Goal: Transaction & Acquisition: Purchase product/service

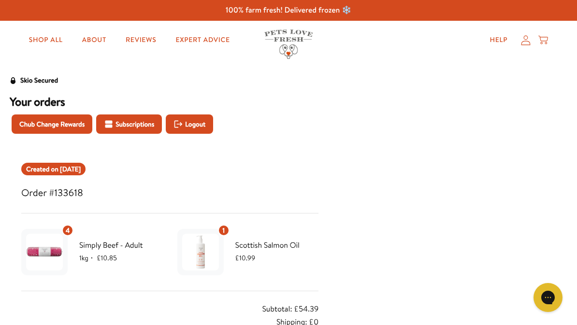
click at [523, 37] on icon at bounding box center [526, 40] width 10 height 10
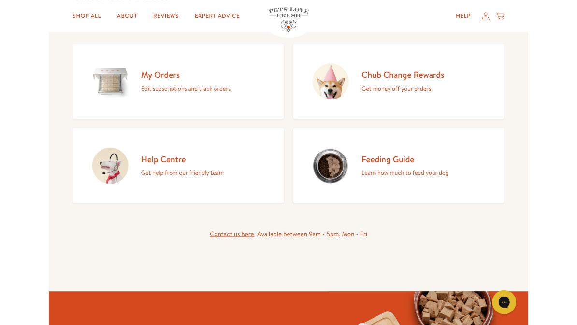
scroll to position [102, 0]
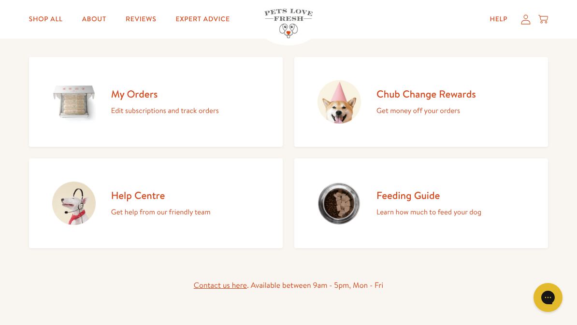
click at [442, 94] on h2 "Chub Change Rewards" at bounding box center [427, 94] width 100 height 13
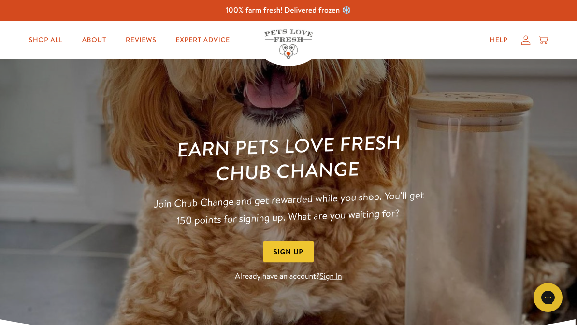
click at [340, 281] on link "Sign In" at bounding box center [331, 277] width 22 height 11
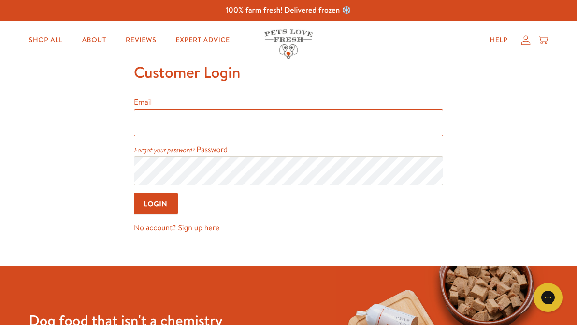
click at [145, 112] on input "Email" at bounding box center [289, 122] width 310 height 27
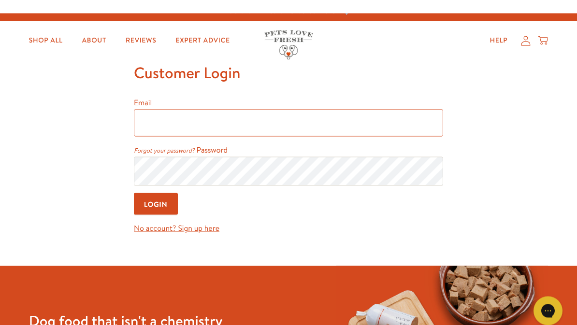
type input "janpot225@gmail.com"
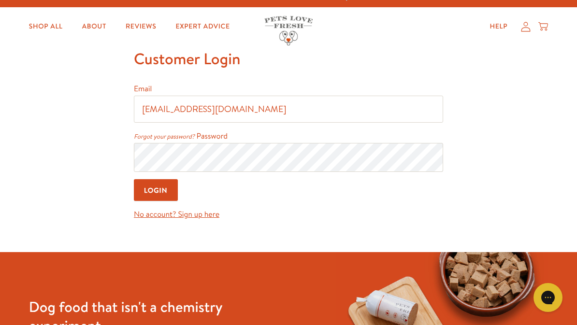
click at [164, 193] on input "Login" at bounding box center [156, 190] width 44 height 22
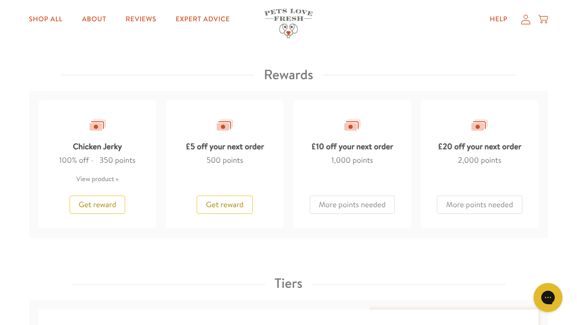
scroll to position [811, 0]
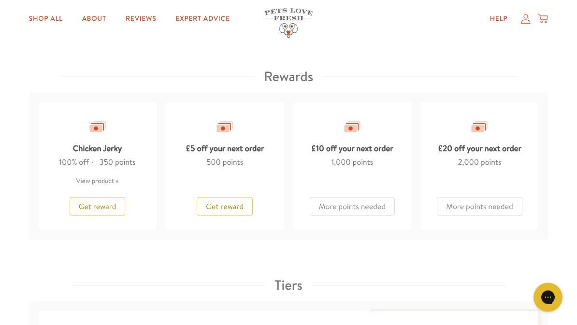
click at [237, 204] on span "Get reward" at bounding box center [225, 207] width 38 height 11
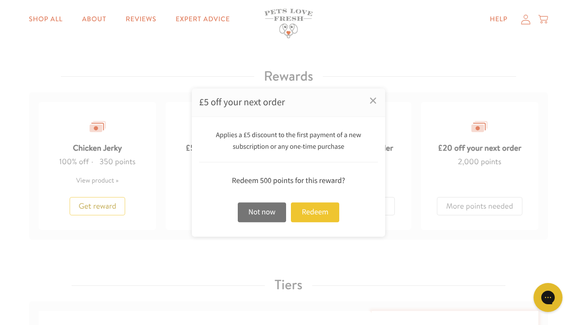
click at [323, 218] on div "Redeem" at bounding box center [315, 213] width 48 height 20
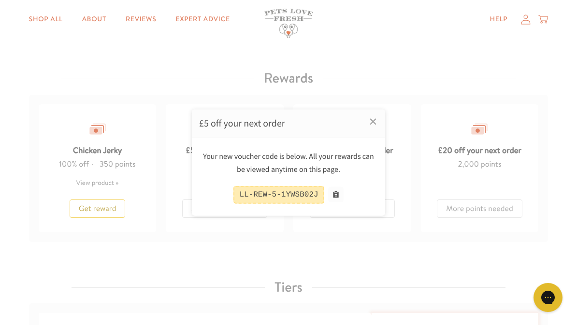
click at [295, 193] on div "LL-REW-5-1YWSB02J" at bounding box center [279, 195] width 90 height 18
click at [339, 193] on button at bounding box center [335, 194] width 15 height 15
click at [341, 195] on button at bounding box center [335, 194] width 15 height 15
click at [311, 173] on div "Your new voucher code is below. All your rewards can be viewed anytime on this …" at bounding box center [288, 163] width 179 height 26
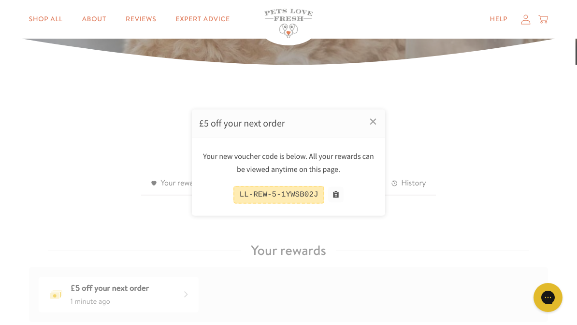
scroll to position [188, 0]
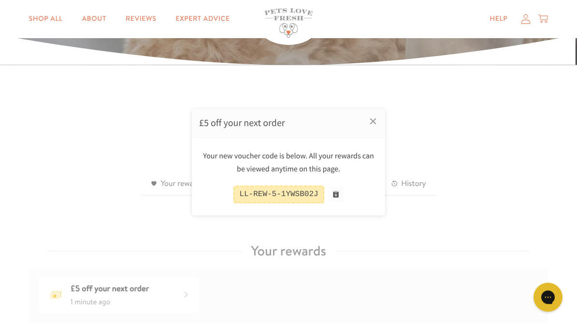
click at [305, 192] on div "LL-REW-5-1YWSB02J" at bounding box center [279, 195] width 90 height 18
click at [341, 198] on button at bounding box center [335, 194] width 15 height 15
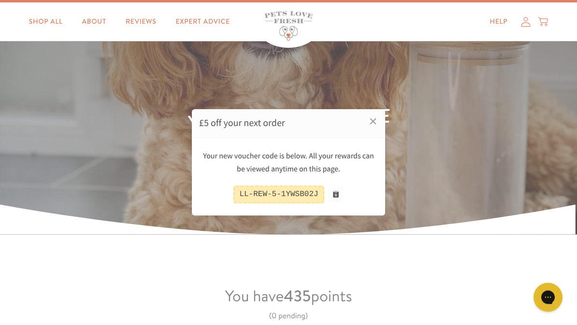
scroll to position [0, 0]
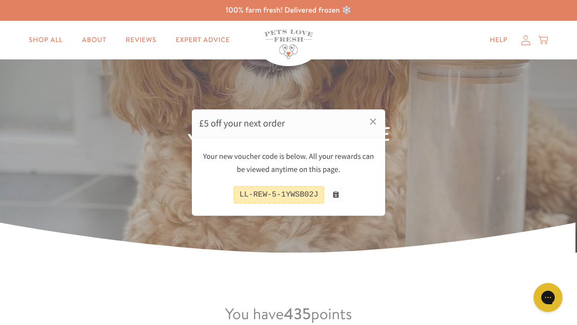
click at [45, 33] on div at bounding box center [288, 162] width 577 height 325
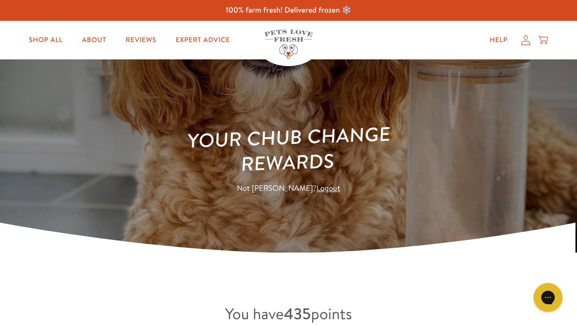
click at [47, 33] on link "Shop All" at bounding box center [45, 39] width 49 height 19
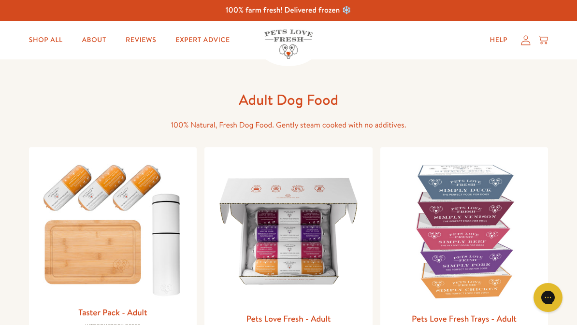
click at [319, 236] on img at bounding box center [288, 231] width 153 height 153
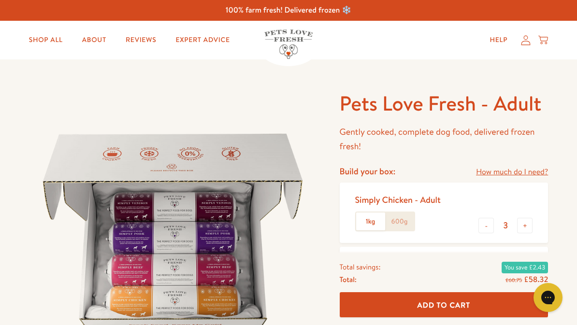
click at [488, 228] on button "-" at bounding box center [486, 225] width 15 height 15
click at [488, 223] on button "-" at bounding box center [486, 225] width 15 height 15
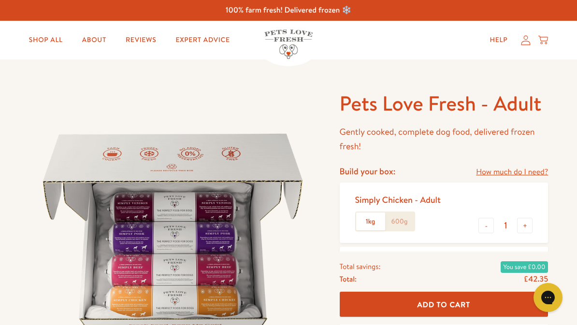
click at [488, 223] on button "-" at bounding box center [486, 225] width 15 height 15
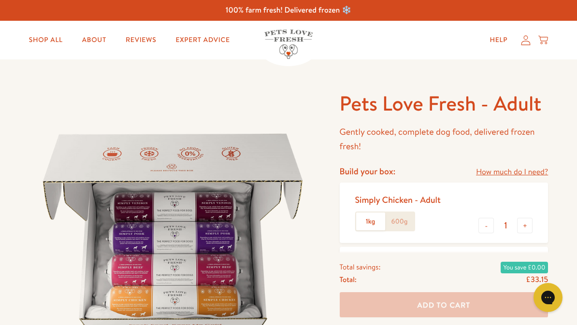
type input "0"
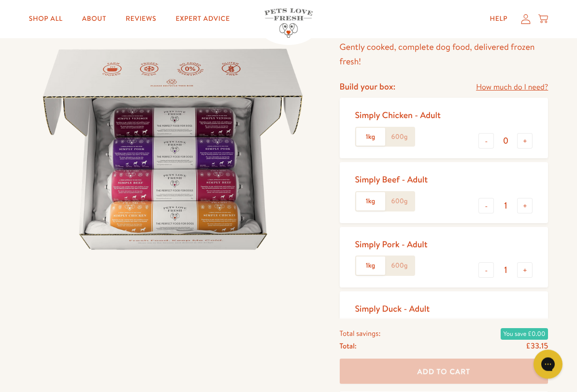
click at [532, 203] on button "+" at bounding box center [524, 205] width 15 height 15
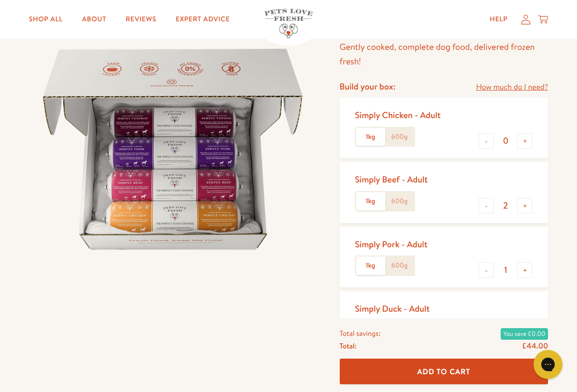
click at [532, 200] on button "+" at bounding box center [524, 205] width 15 height 15
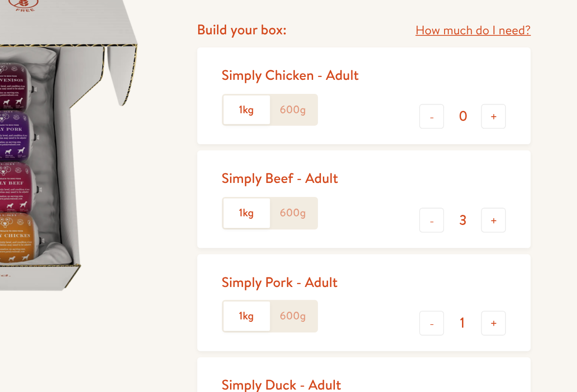
click at [517, 198] on button "+" at bounding box center [524, 205] width 15 height 15
click at [479, 198] on button "-" at bounding box center [486, 205] width 15 height 15
type input "4"
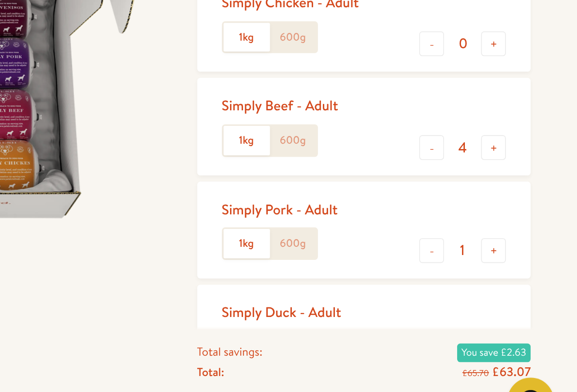
click at [479, 263] on button "-" at bounding box center [486, 270] width 15 height 15
type input "0"
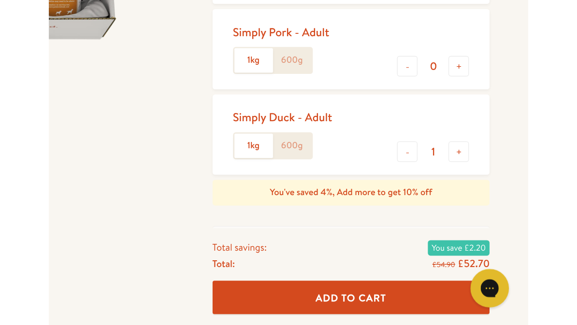
scroll to position [159, 0]
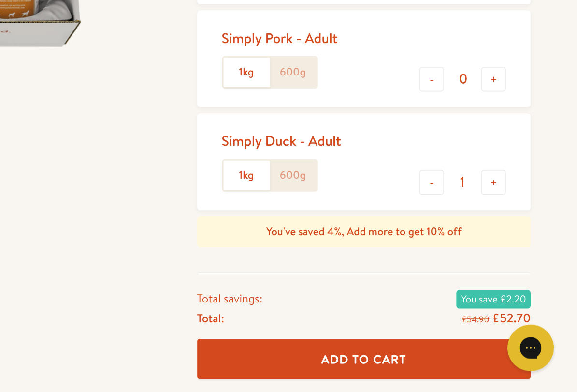
click at [479, 253] on button "-" at bounding box center [486, 260] width 15 height 15
type input "0"
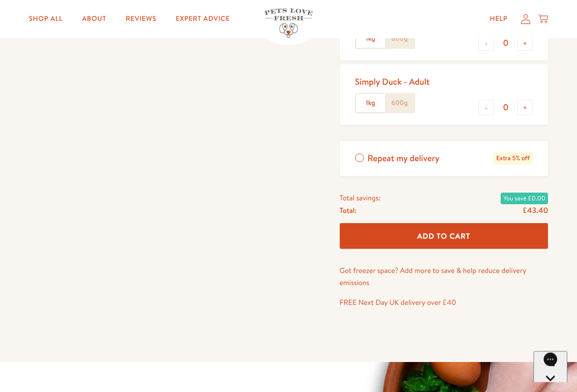
scroll to position [312, 0]
click at [491, 230] on button "Add To Cart" at bounding box center [444, 236] width 209 height 26
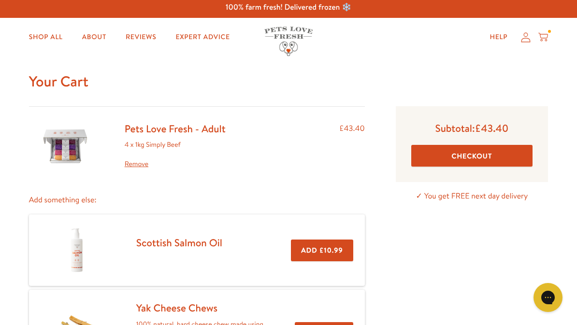
scroll to position [2, 0]
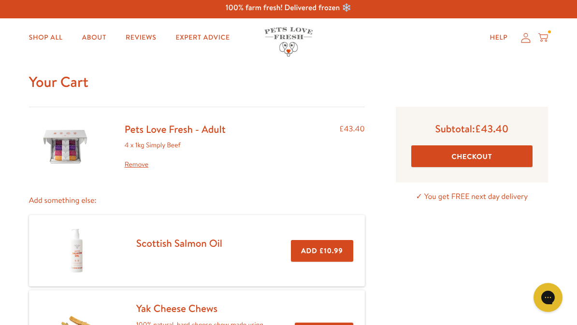
click at [477, 156] on button "Checkout" at bounding box center [472, 157] width 121 height 22
